Goal: Task Accomplishment & Management: Complete application form

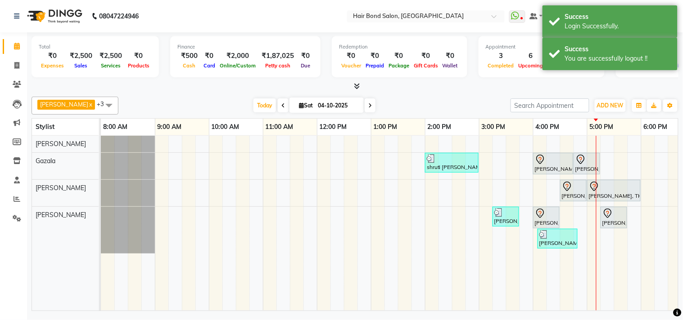
click at [368, 105] on icon at bounding box center [370, 105] width 4 height 5
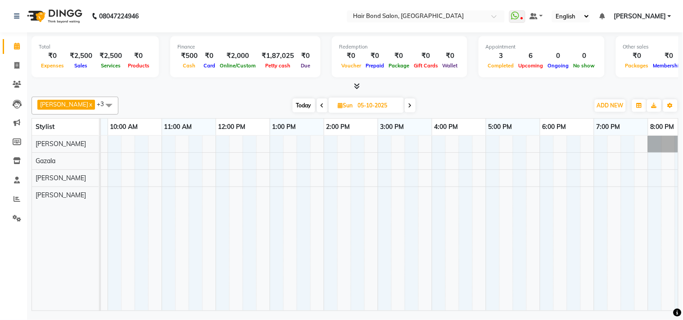
click at [292, 106] on span "Today" at bounding box center [303, 106] width 22 height 14
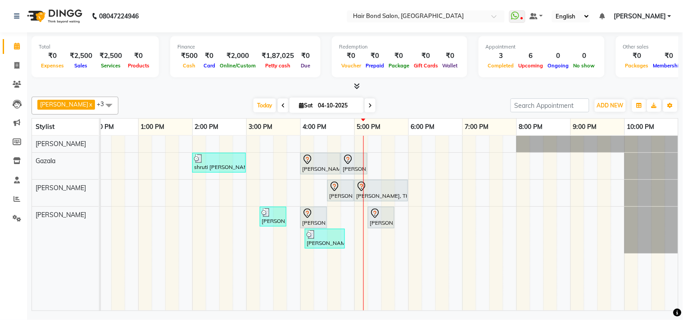
click at [364, 103] on span at bounding box center [369, 106] width 11 height 14
type input "05-10-2025"
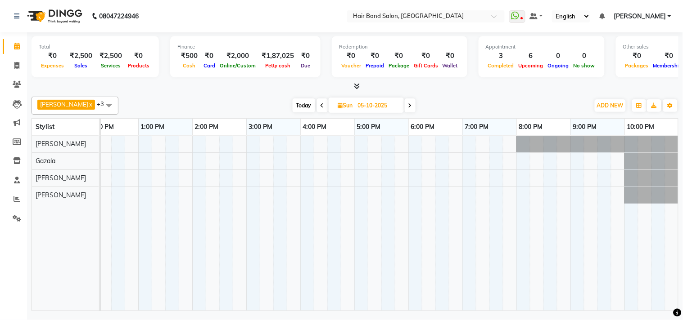
click at [310, 192] on div at bounding box center [273, 223] width 810 height 175
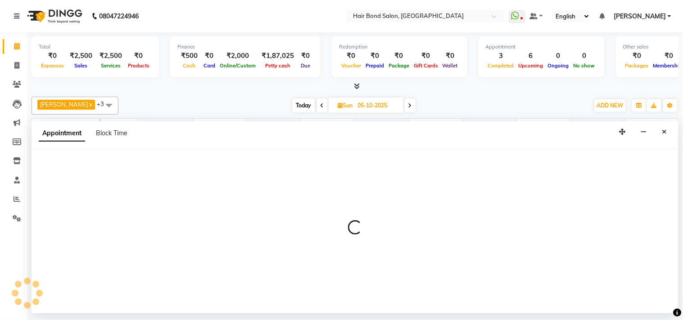
select select "92019"
select select "960"
select select "tentative"
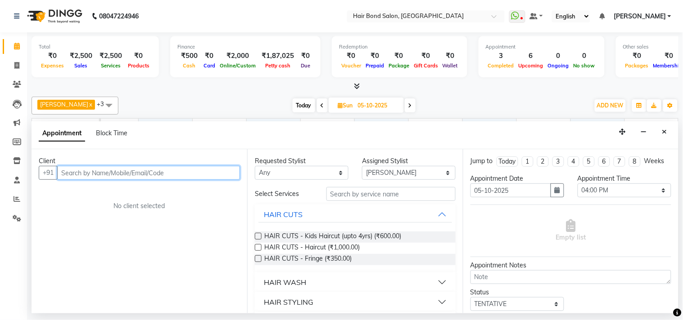
click at [168, 172] on input "text" at bounding box center [148, 173] width 183 height 14
type input "9987826648"
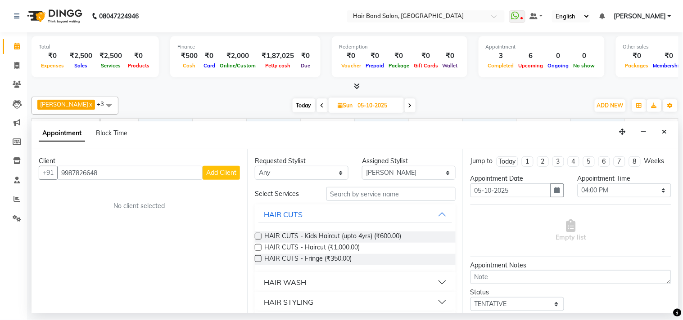
click at [214, 170] on span "Add Client" at bounding box center [221, 173] width 30 height 8
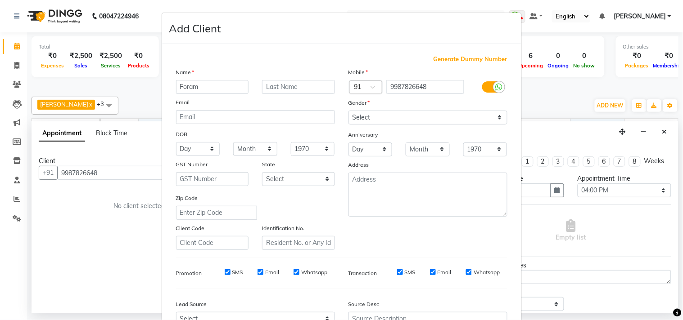
type input "Foram"
type input "[PERSON_NAME]"
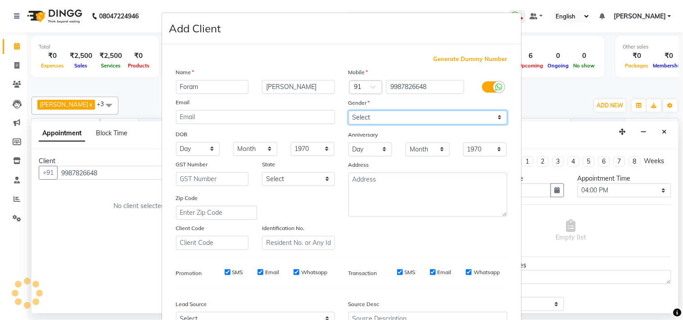
click at [378, 122] on select "Select [DEMOGRAPHIC_DATA] [DEMOGRAPHIC_DATA] Other Prefer Not To Say" at bounding box center [427, 118] width 159 height 14
select select "[DEMOGRAPHIC_DATA]"
click at [348, 111] on select "Select [DEMOGRAPHIC_DATA] [DEMOGRAPHIC_DATA] Other Prefer Not To Say" at bounding box center [427, 118] width 159 height 14
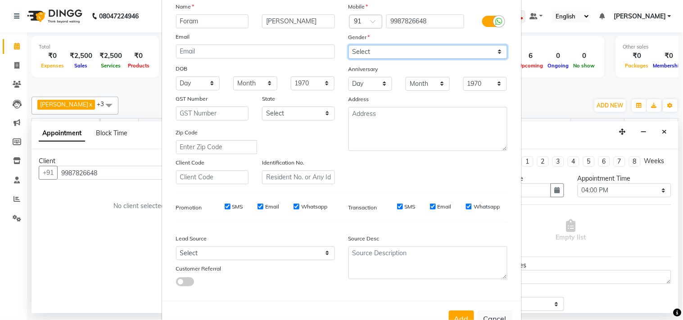
scroll to position [95, 0]
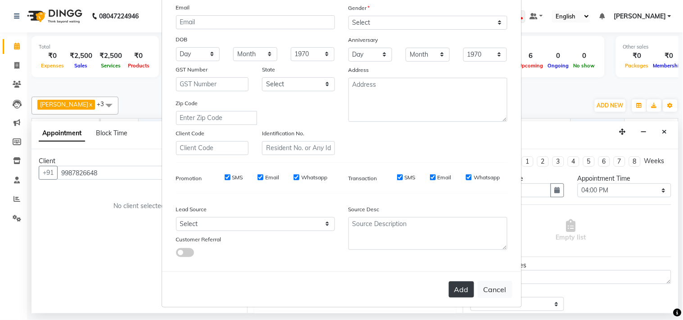
click at [451, 289] on button "Add" at bounding box center [461, 290] width 25 height 16
select select
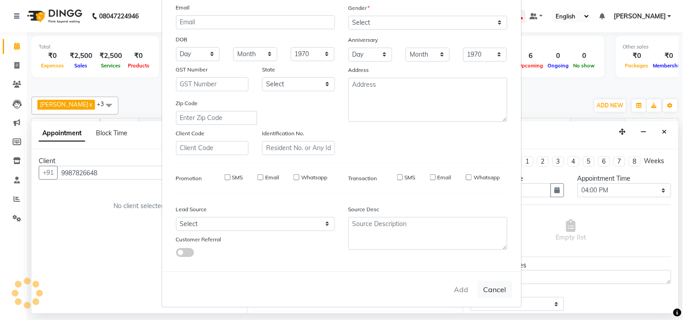
select select
checkbox input "false"
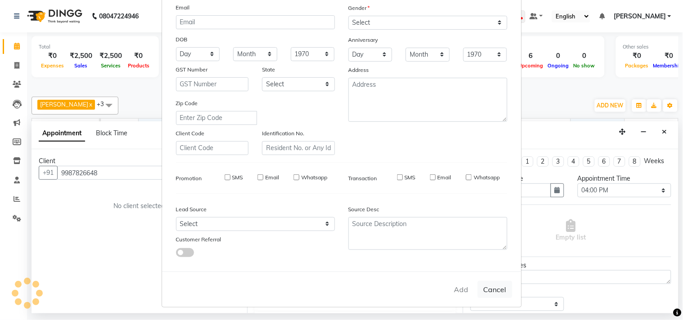
checkbox input "false"
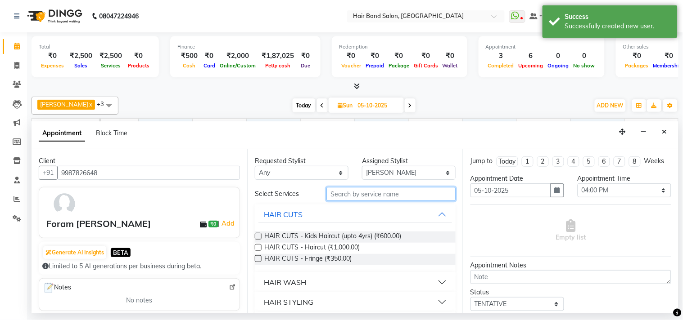
click at [386, 192] on input "text" at bounding box center [390, 194] width 129 height 14
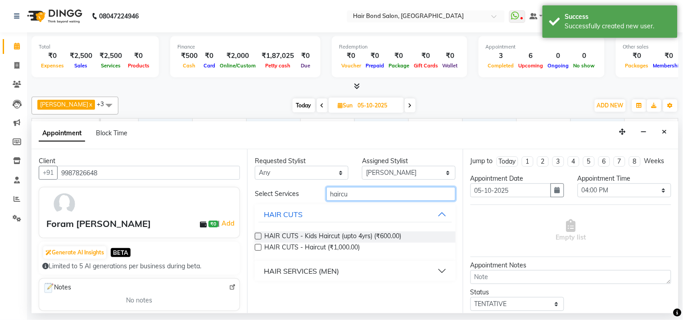
type input "haircu"
click at [320, 269] on div "HAIR SERVICES (MEN)" at bounding box center [301, 271] width 75 height 11
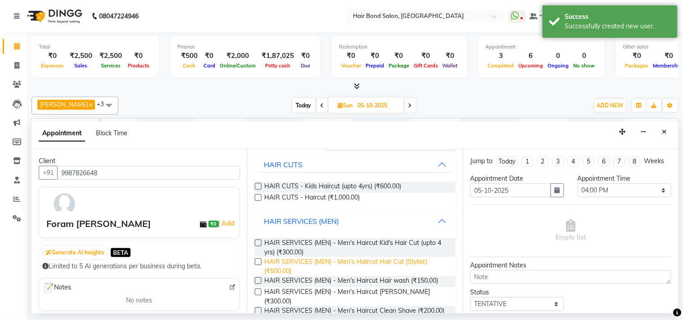
scroll to position [68, 0]
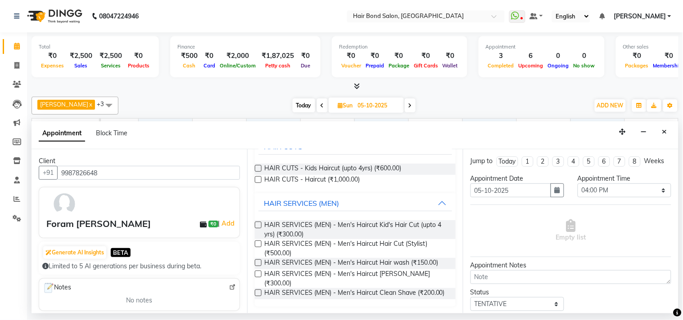
click at [258, 244] on label at bounding box center [258, 244] width 7 height 7
click at [258, 244] on input "checkbox" at bounding box center [258, 245] width 6 height 6
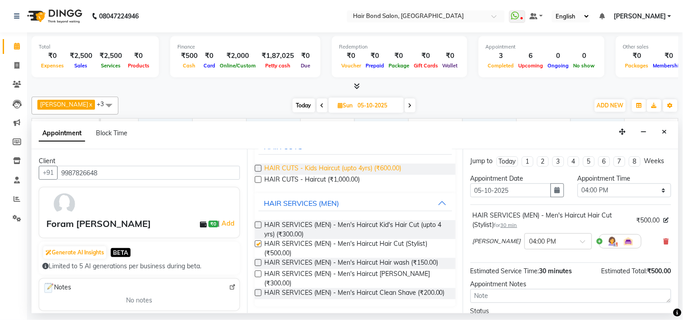
scroll to position [0, 0]
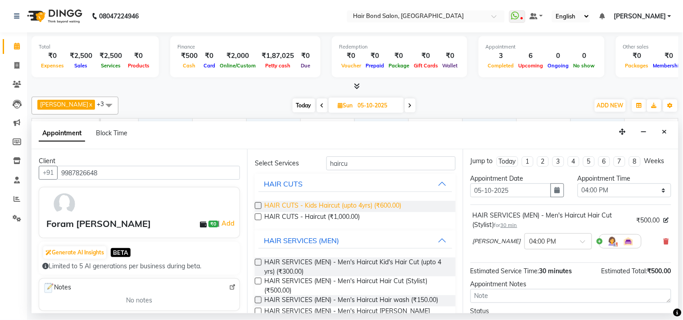
checkbox input "false"
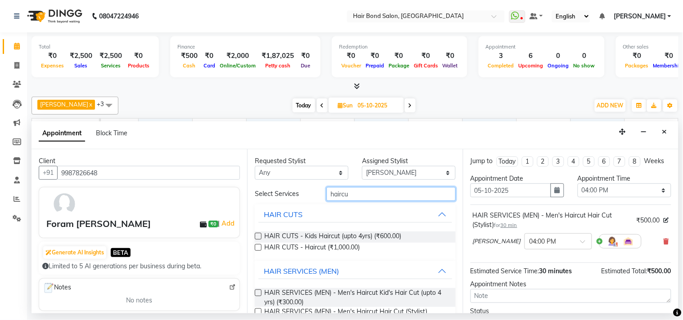
click at [369, 199] on input "haircu" at bounding box center [390, 194] width 129 height 14
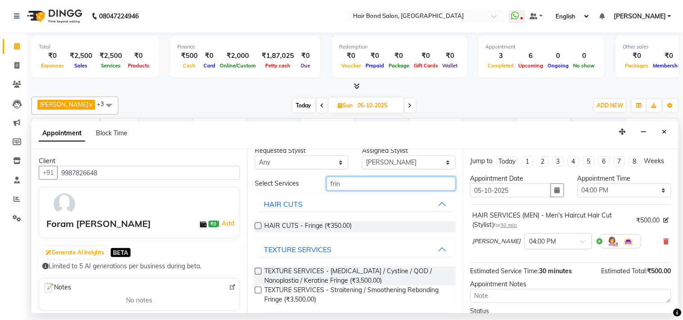
scroll to position [15, 0]
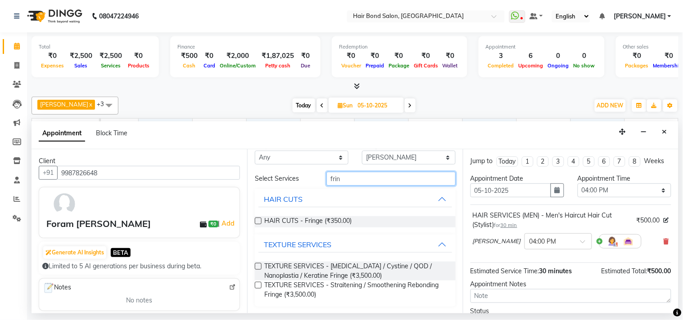
type input "frin"
click at [261, 221] on label at bounding box center [258, 221] width 7 height 7
click at [261, 221] on input "checkbox" at bounding box center [258, 222] width 6 height 6
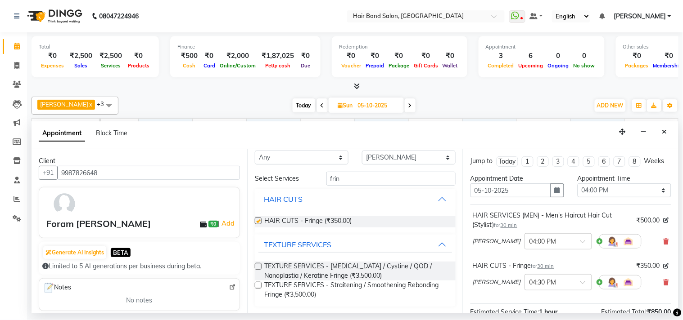
checkbox input "false"
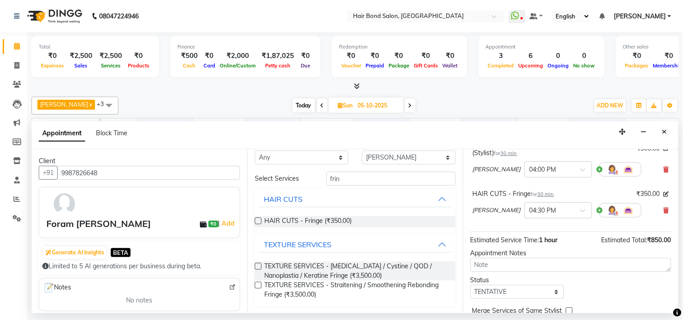
scroll to position [22, 0]
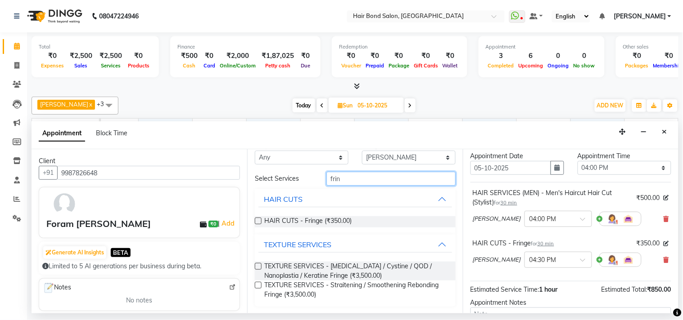
click at [346, 176] on input "frin" at bounding box center [390, 179] width 129 height 14
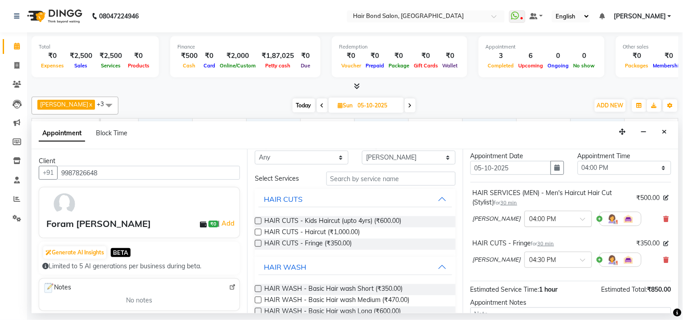
click at [545, 223] on div at bounding box center [558, 218] width 67 height 9
click at [525, 274] on div "01:30 PM" at bounding box center [558, 269] width 67 height 17
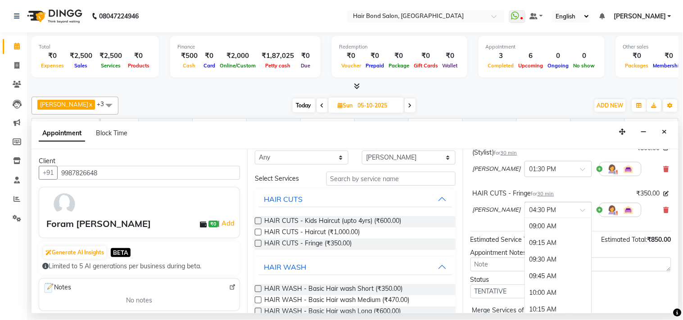
click at [580, 218] on span at bounding box center [585, 212] width 11 height 9
click at [525, 269] on div "02:00 PM" at bounding box center [558, 260] width 67 height 17
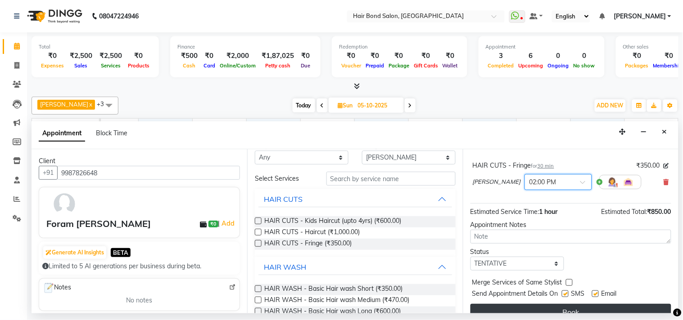
scroll to position [122, 0]
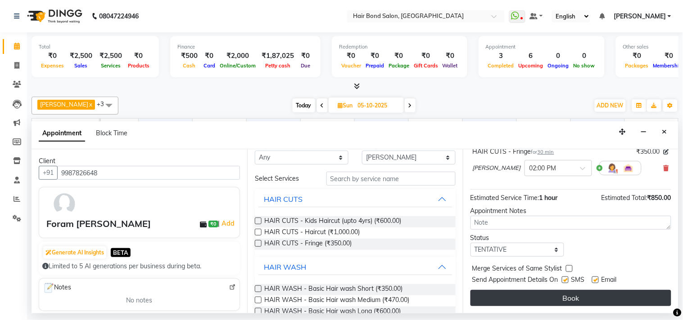
click at [574, 298] on button "Book" at bounding box center [570, 298] width 201 height 16
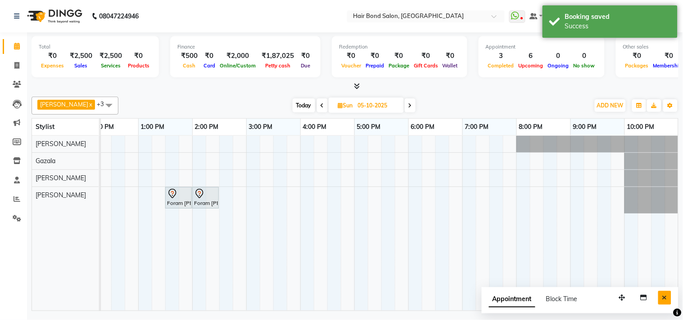
click at [668, 303] on button "Close" at bounding box center [664, 298] width 13 height 14
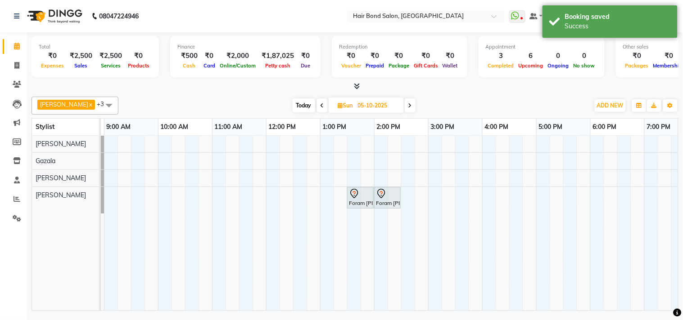
scroll to position [0, 0]
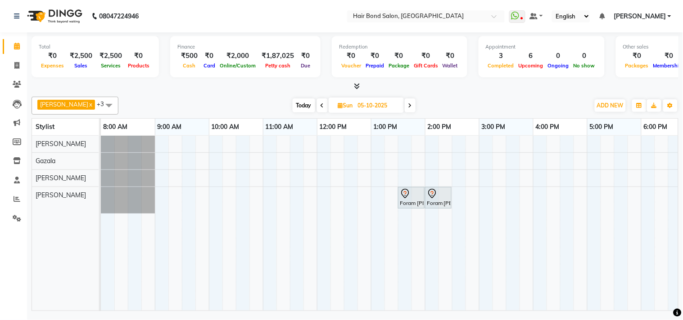
click at [649, 17] on span "[PERSON_NAME]" at bounding box center [639, 16] width 52 height 9
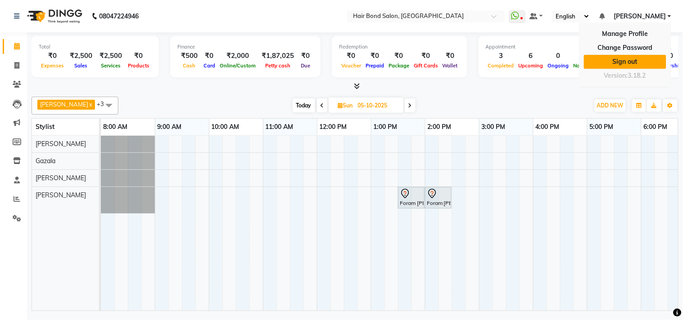
click at [646, 61] on link "Sign out" at bounding box center [625, 62] width 82 height 14
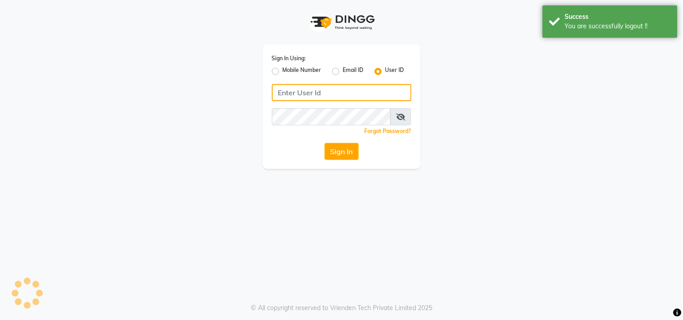
type input "8879293507"
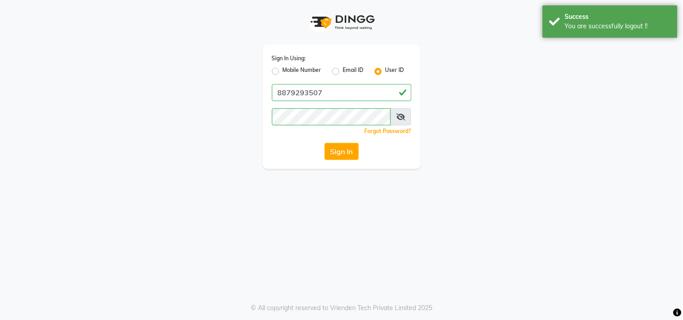
click at [283, 70] on label "Mobile Number" at bounding box center [302, 71] width 39 height 11
click at [283, 70] on input "Mobile Number" at bounding box center [286, 69] width 6 height 6
radio input "true"
radio input "false"
